Goal: Entertainment & Leisure: Consume media (video, audio)

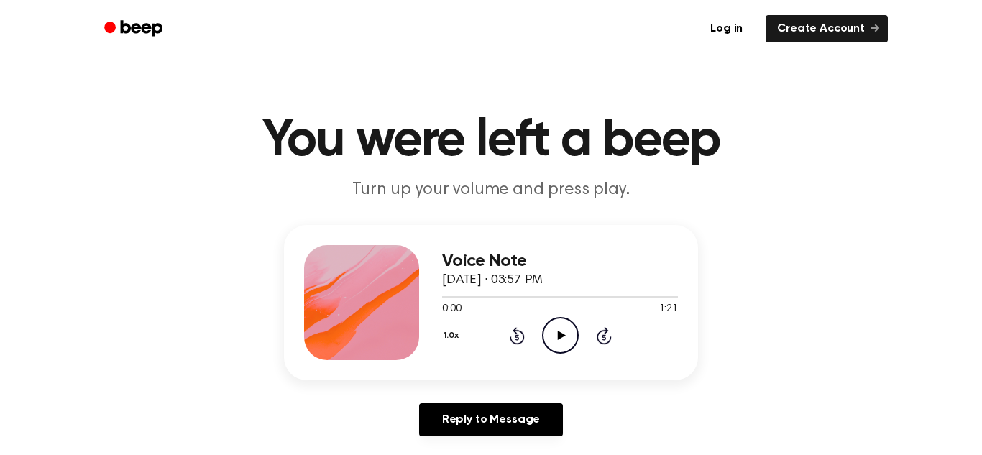
click at [579, 350] on div "1.0x Rewind 5 seconds Play Audio Skip 5 seconds" at bounding box center [560, 335] width 236 height 37
click at [574, 349] on icon "Play Audio" at bounding box center [560, 335] width 37 height 37
click at [559, 327] on icon "Pause Audio" at bounding box center [560, 335] width 37 height 37
click at [514, 335] on icon "Rewind 5 seconds" at bounding box center [517, 335] width 16 height 19
click at [515, 334] on icon at bounding box center [517, 337] width 4 height 6
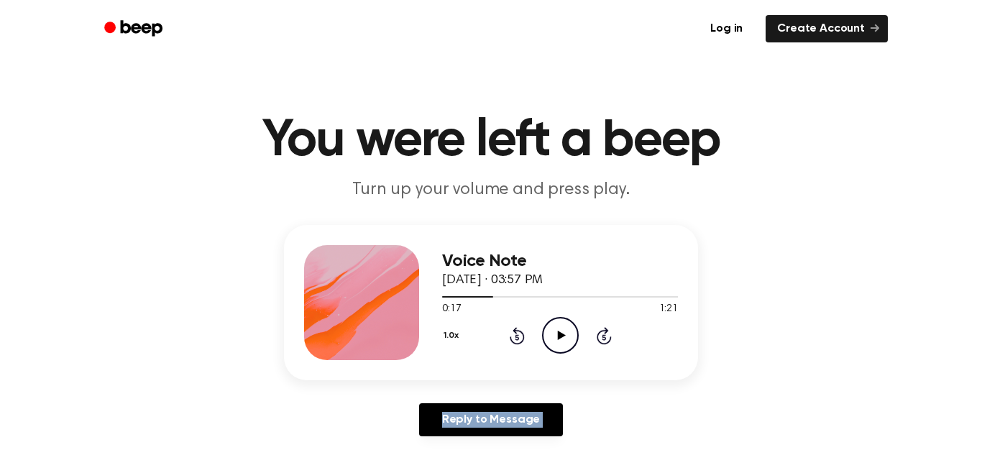
click at [515, 334] on icon at bounding box center [517, 337] width 4 height 6
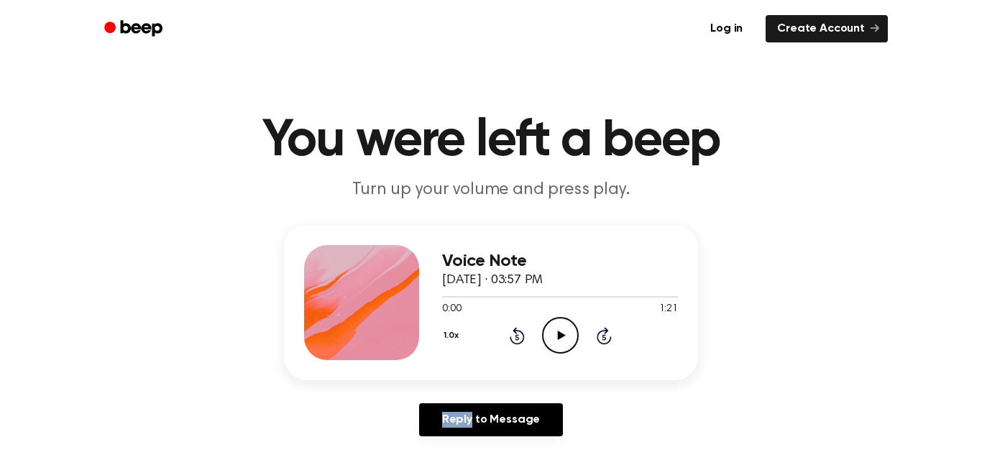
click at [515, 334] on icon at bounding box center [517, 337] width 4 height 6
click at [571, 327] on icon "Play Audio" at bounding box center [560, 335] width 37 height 37
click at [571, 327] on icon "Pause Audio" at bounding box center [560, 335] width 37 height 37
